Goal: Task Accomplishment & Management: Use online tool/utility

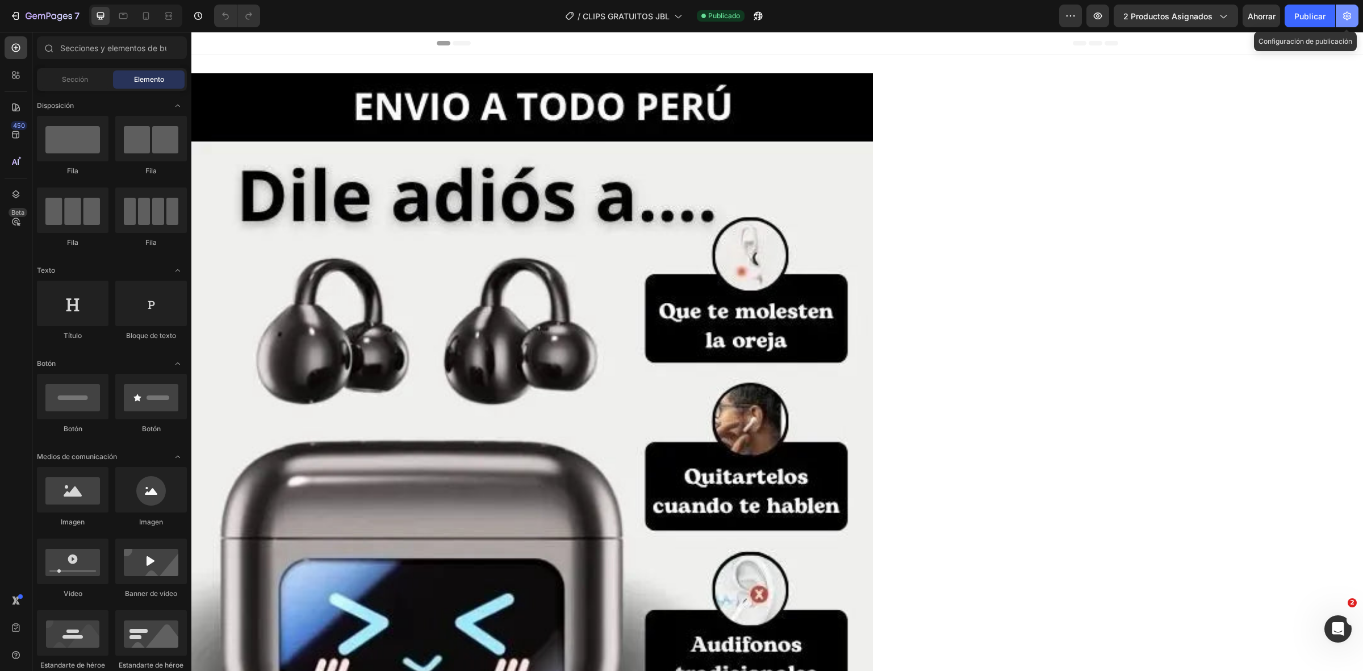
click at [1343, 18] on icon "button" at bounding box center [1347, 15] width 11 height 11
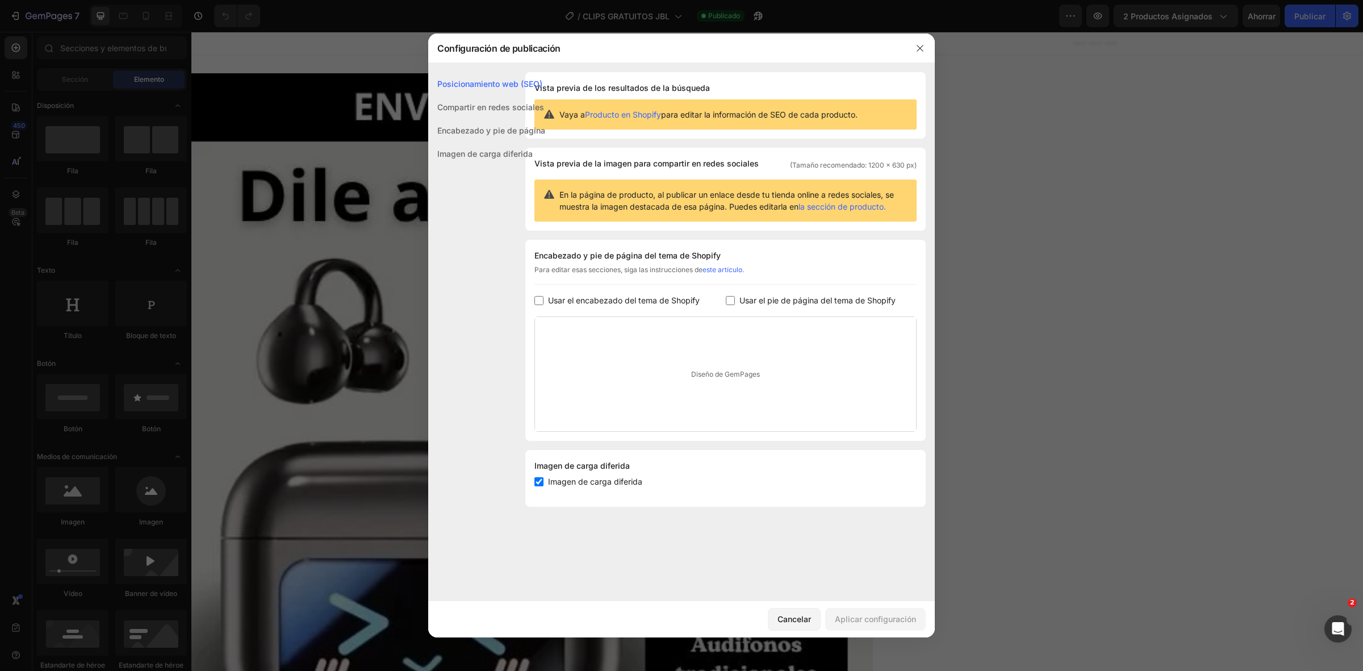
click at [490, 102] on font "Compartir en redes sociales" at bounding box center [490, 107] width 107 height 10
click at [487, 127] on font "Encabezado y pie de página" at bounding box center [491, 131] width 108 height 10
click at [471, 154] on font "Imagen de carga diferida" at bounding box center [484, 154] width 95 height 10
click at [921, 55] on button "button" at bounding box center [920, 48] width 18 height 18
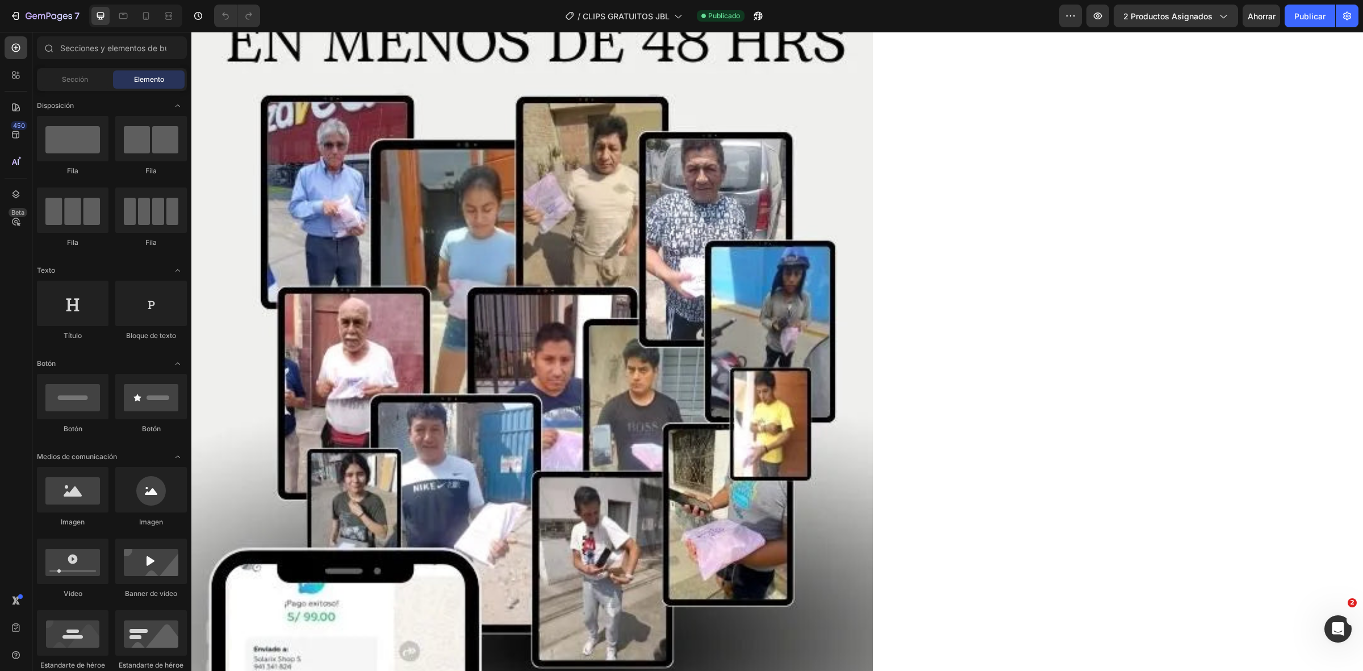
scroll to position [5642, 0]
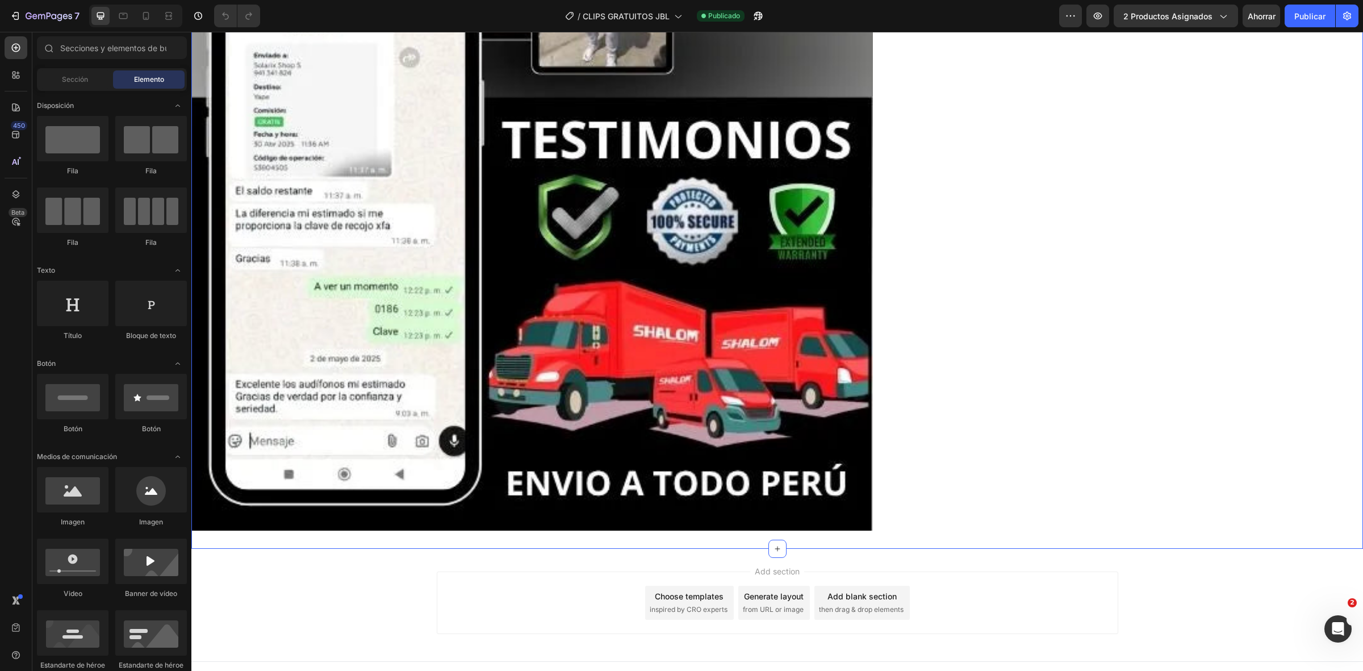
scroll to position [5642, 0]
